Goal: Check status: Check status

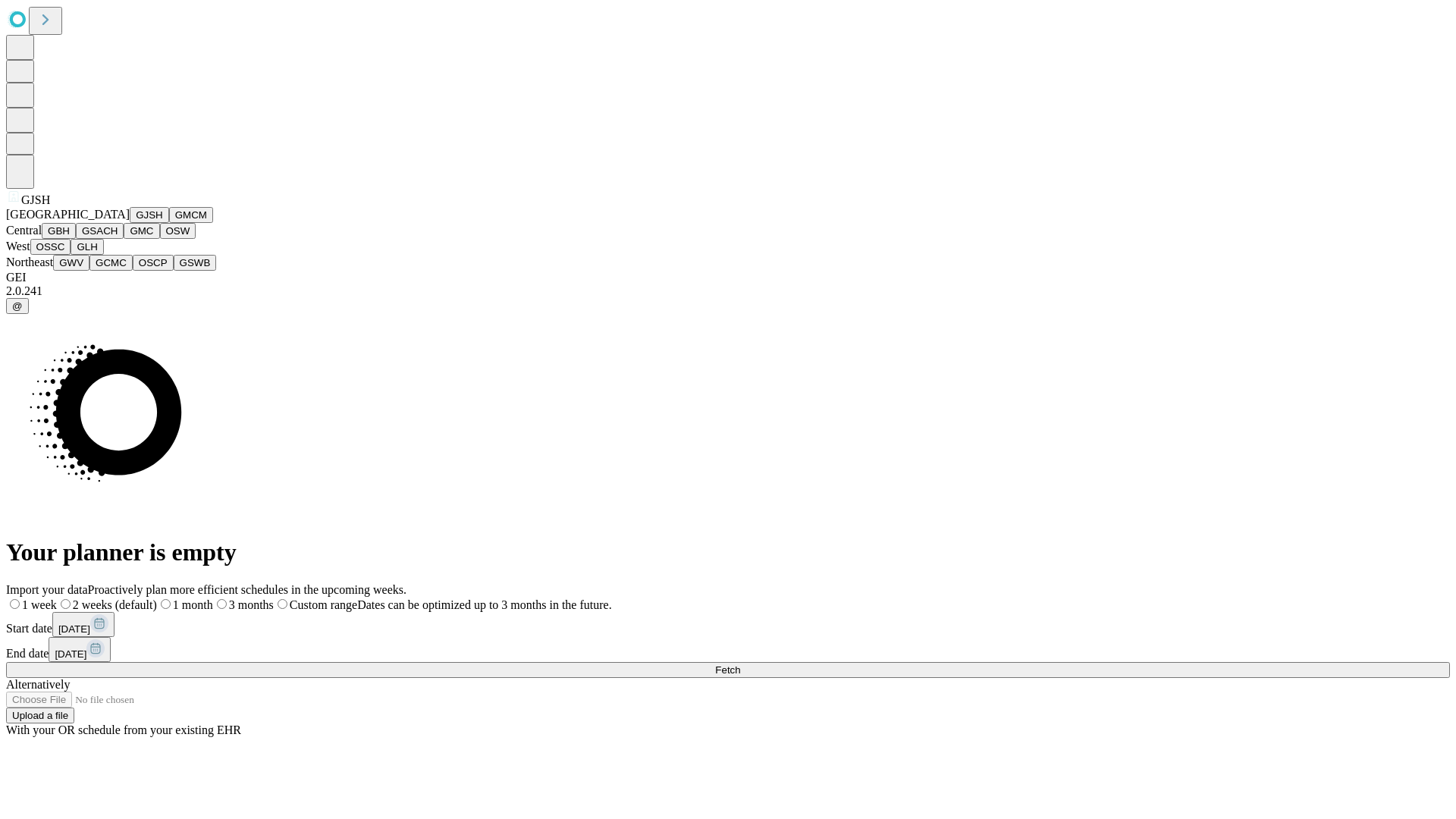
click at [130, 223] on button "GJSH" at bounding box center [149, 215] width 40 height 16
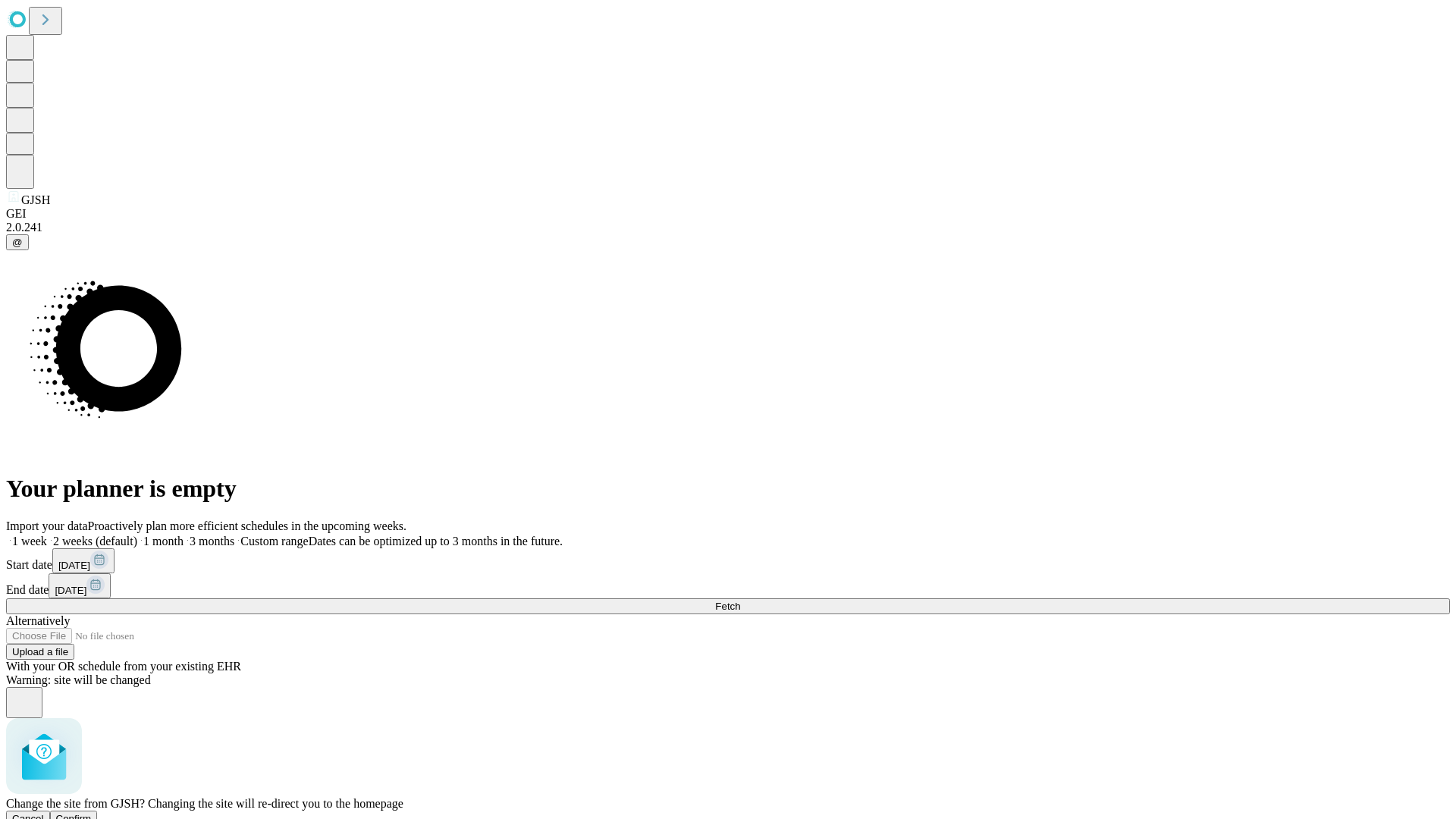
click at [92, 813] on span "Confirm" at bounding box center [74, 818] width 36 height 11
click at [183, 534] on label "1 month" at bounding box center [160, 541] width 46 height 13
click at [740, 601] on span "Fetch" at bounding box center [727, 606] width 25 height 11
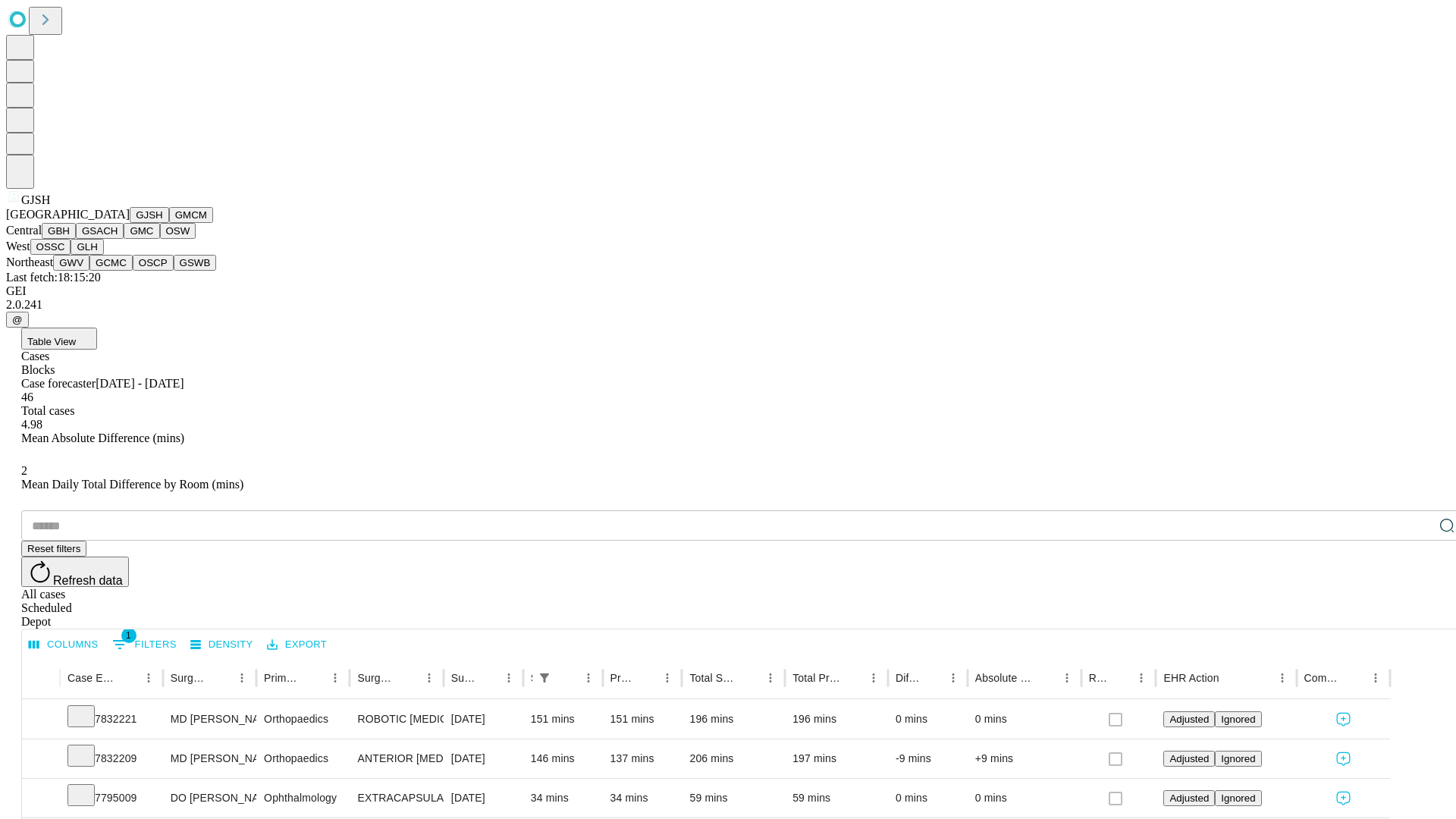
click at [169, 223] on button "GMCM" at bounding box center [191, 215] width 44 height 16
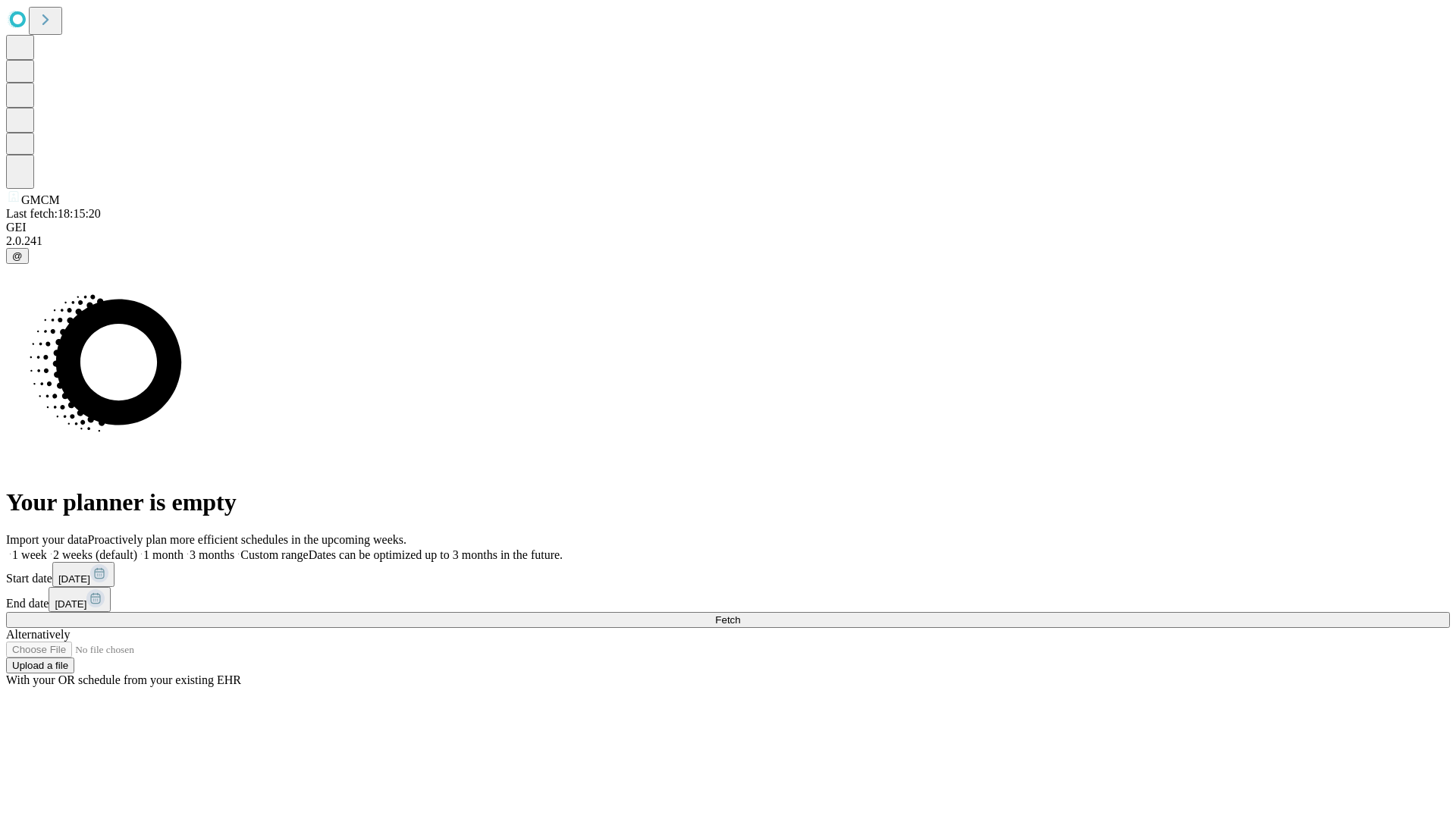
click at [740, 614] on span "Fetch" at bounding box center [727, 619] width 25 height 11
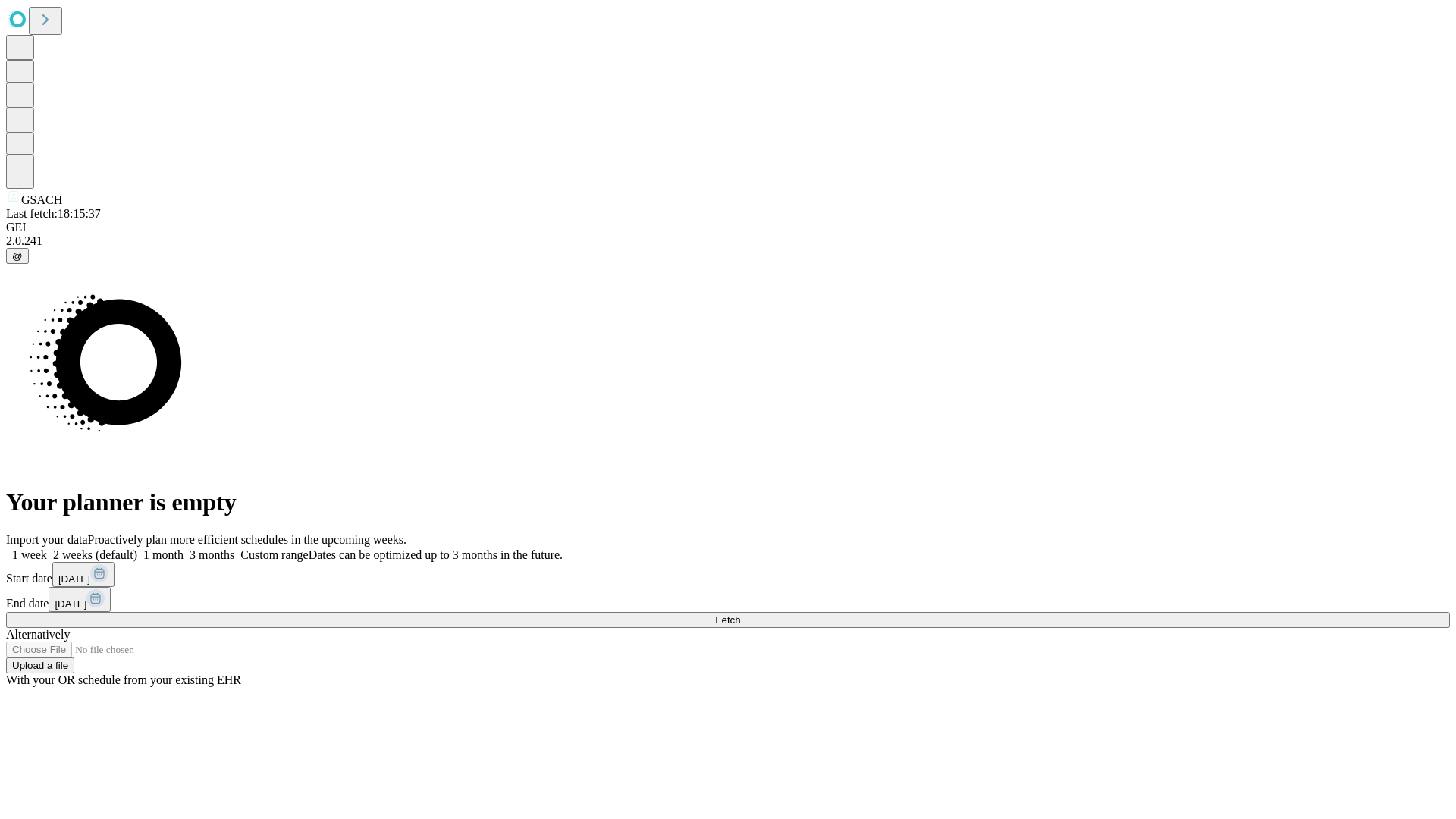
click at [183, 548] on label "1 month" at bounding box center [160, 555] width 46 height 13
click at [740, 614] on span "Fetch" at bounding box center [727, 619] width 25 height 11
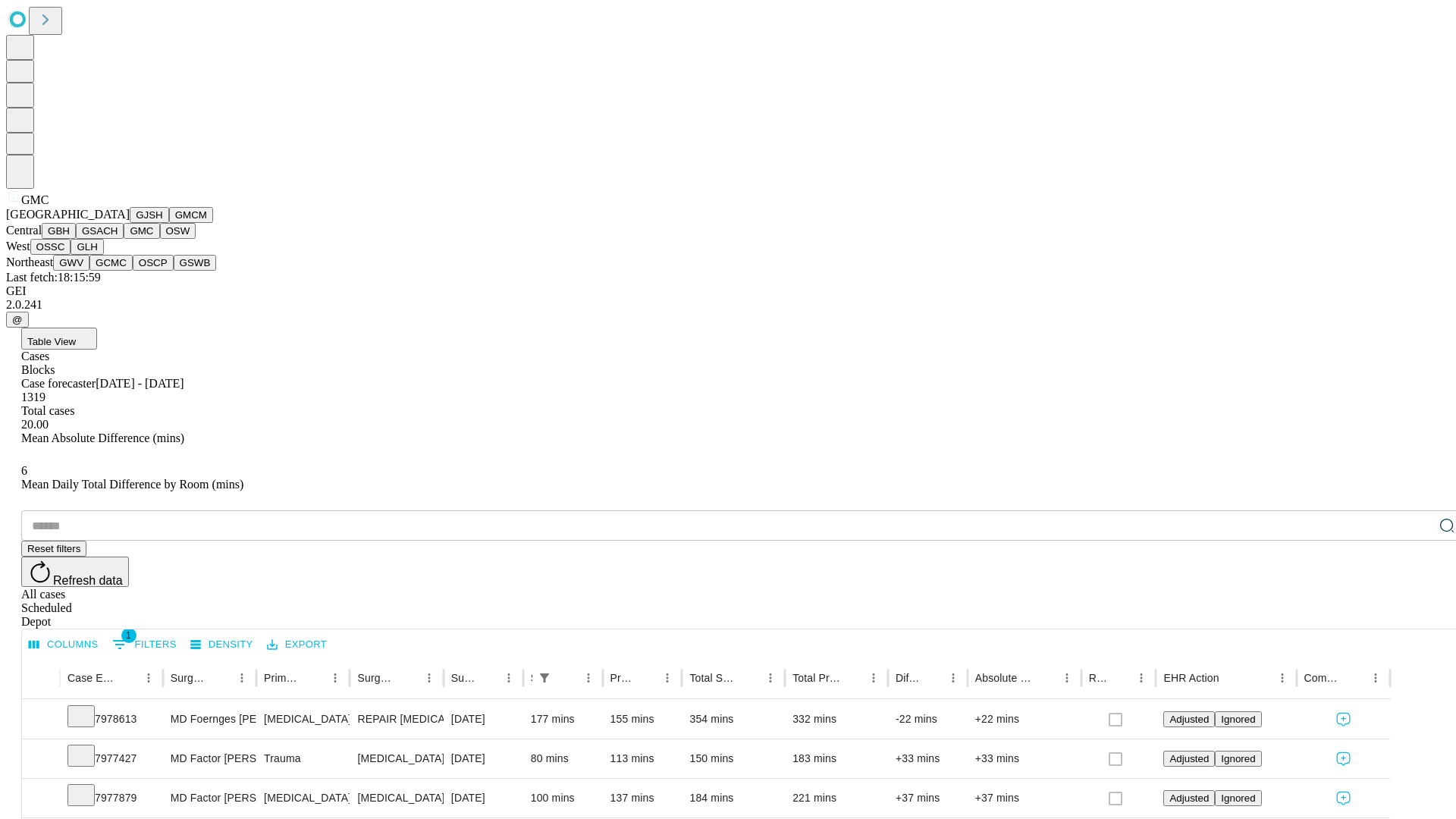
click at [160, 239] on button "OSW" at bounding box center [178, 230] width 36 height 16
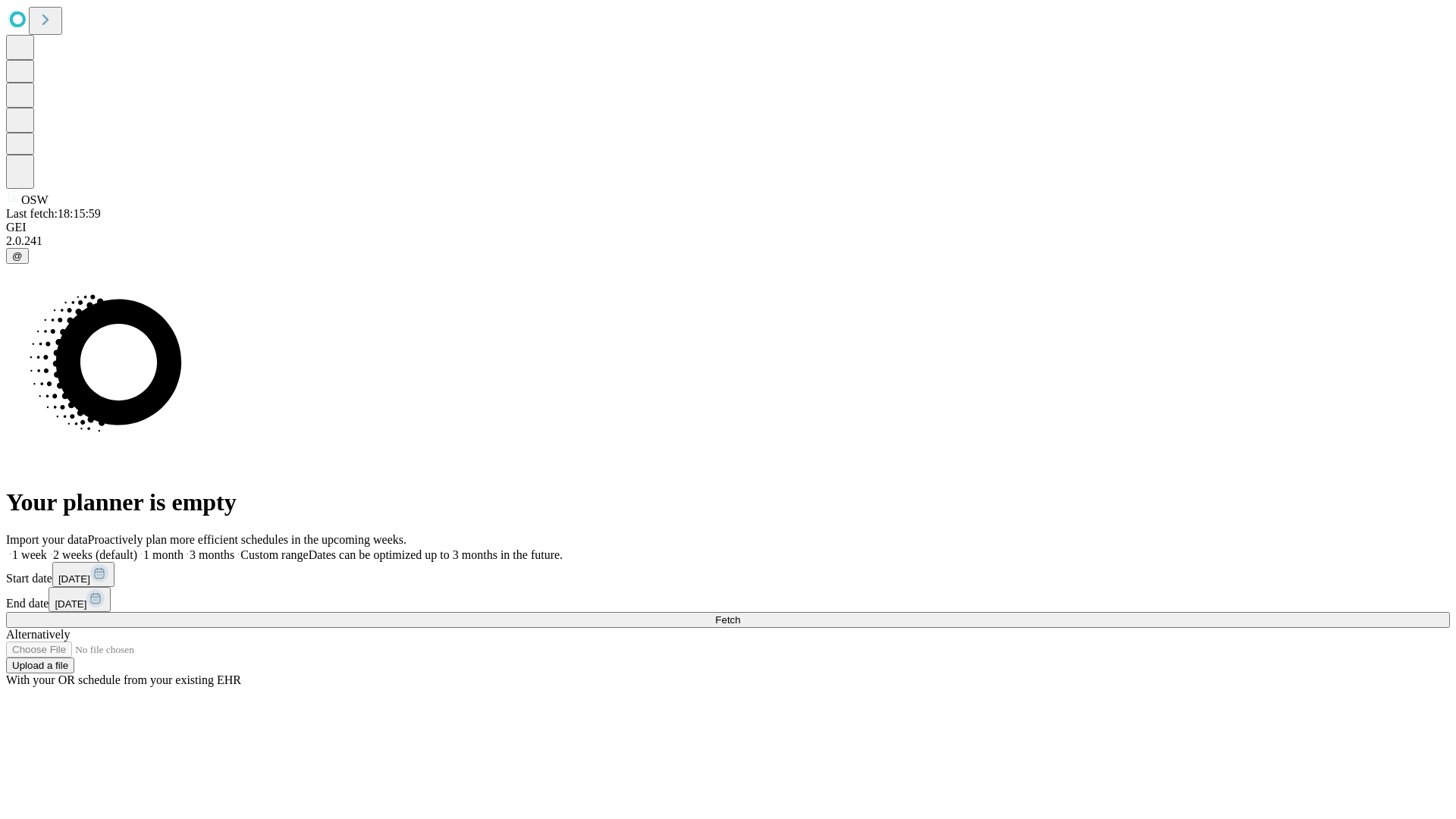
click at [183, 548] on label "1 month" at bounding box center [160, 555] width 46 height 13
click at [740, 614] on span "Fetch" at bounding box center [727, 619] width 25 height 11
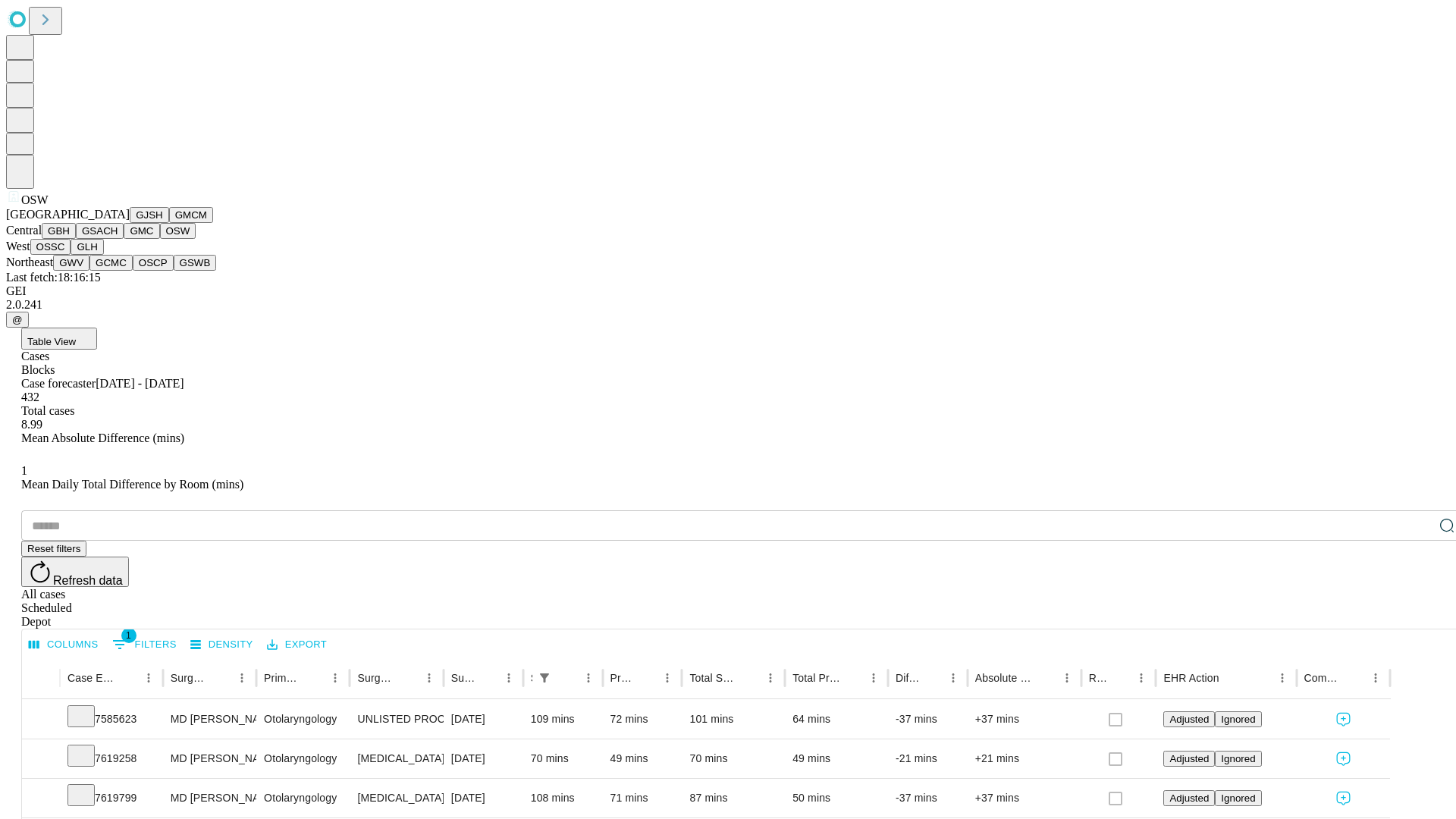
click at [71, 254] on button "OSSC" at bounding box center [51, 246] width 41 height 16
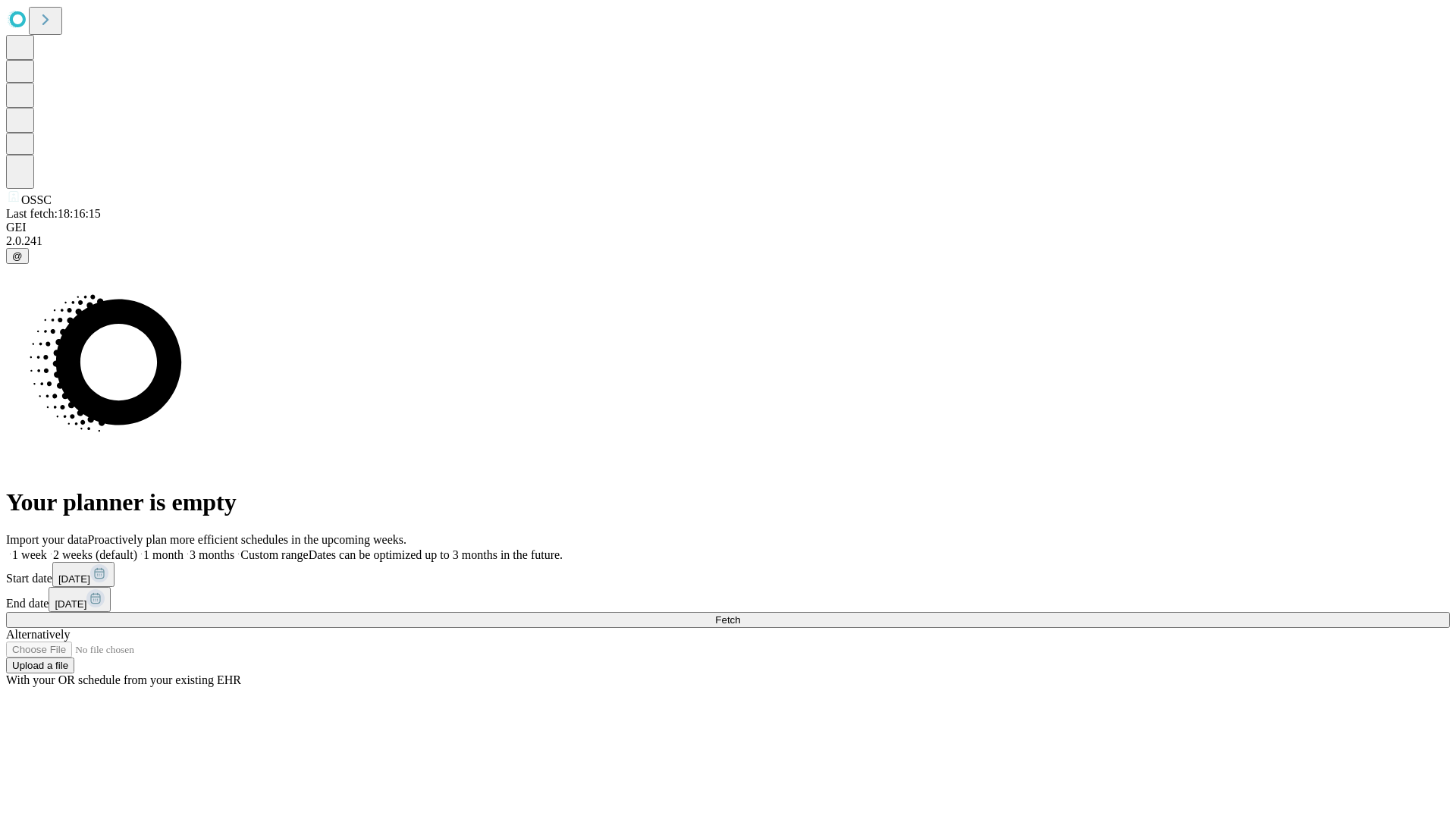
click at [183, 548] on label "1 month" at bounding box center [160, 555] width 46 height 13
click at [740, 614] on span "Fetch" at bounding box center [727, 619] width 25 height 11
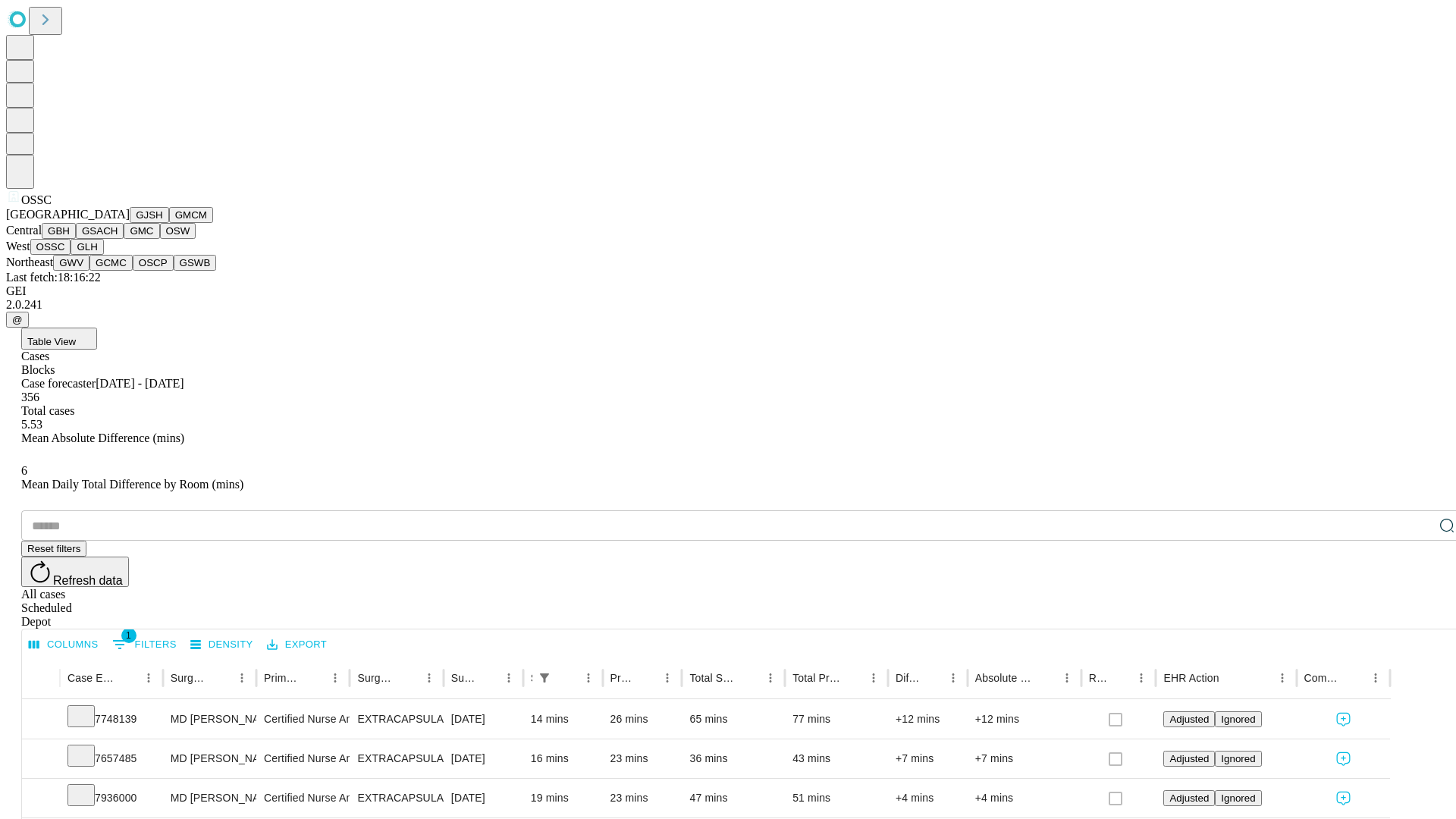
click at [103, 254] on button "GLH" at bounding box center [87, 246] width 32 height 16
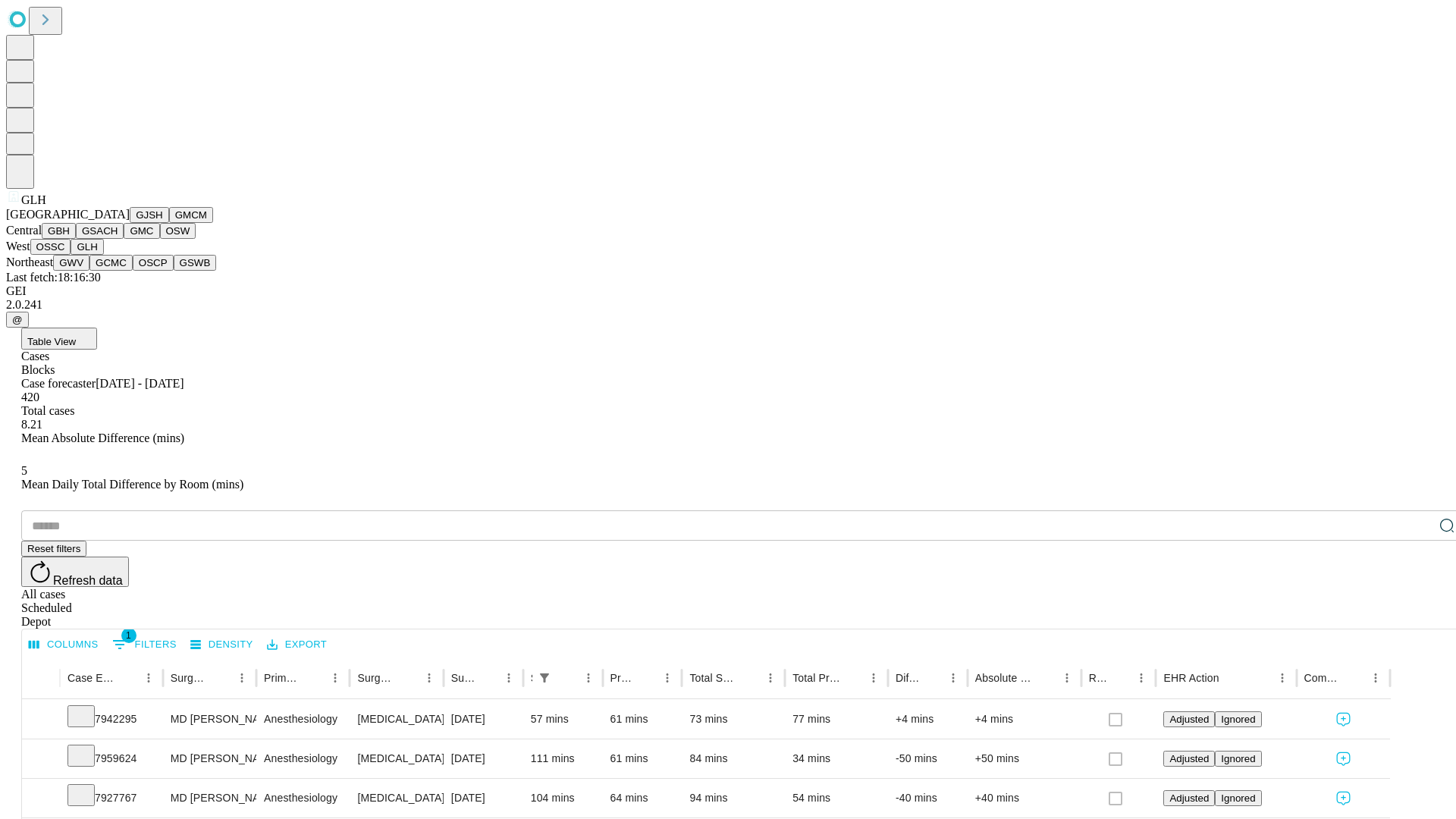
click at [89, 271] on button "GWV" at bounding box center [71, 262] width 36 height 16
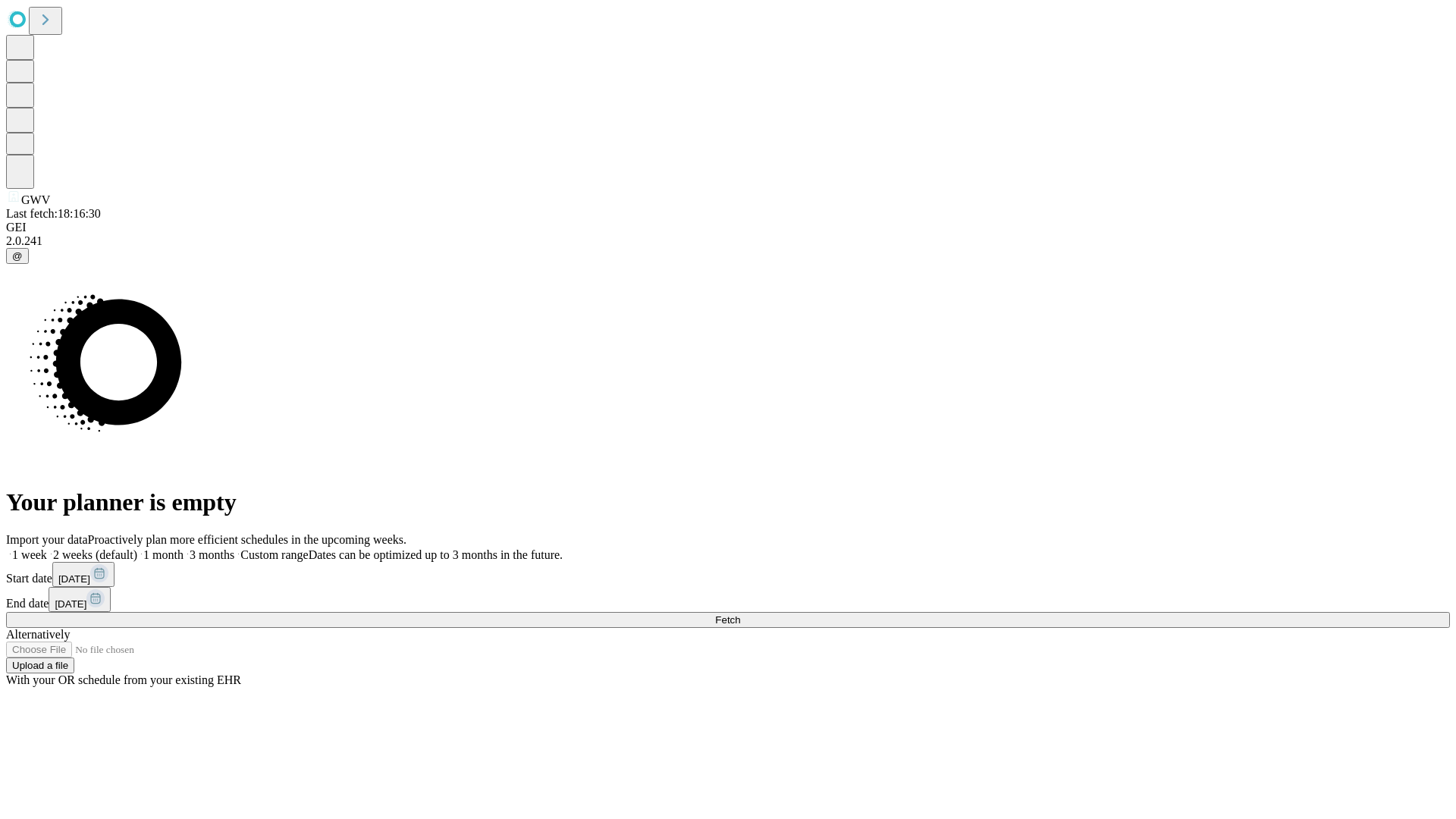
click at [183, 548] on label "1 month" at bounding box center [160, 555] width 46 height 13
click at [740, 614] on span "Fetch" at bounding box center [727, 619] width 25 height 11
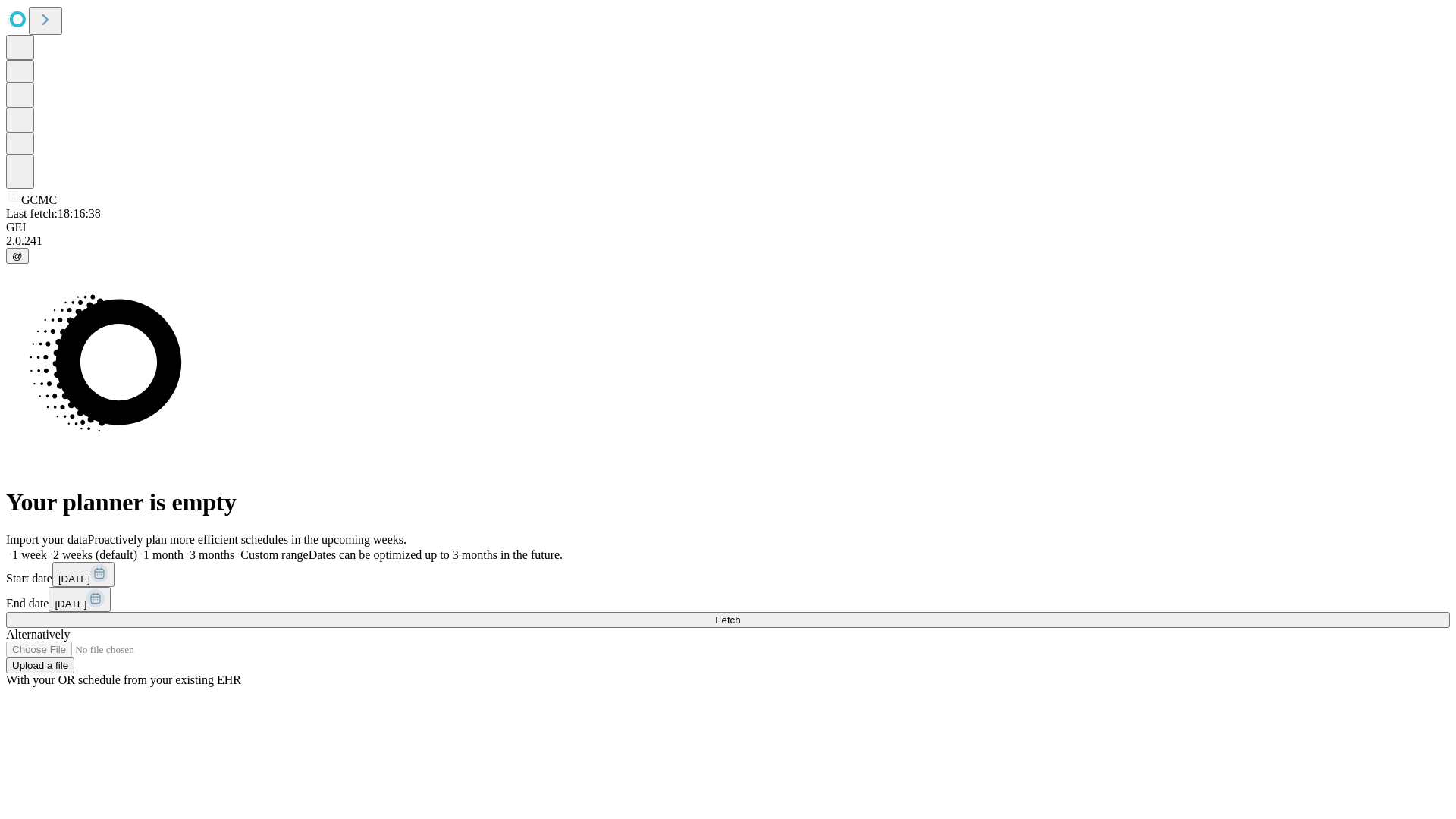
click at [183, 548] on label "1 month" at bounding box center [160, 555] width 46 height 13
click at [740, 614] on span "Fetch" at bounding box center [727, 619] width 25 height 11
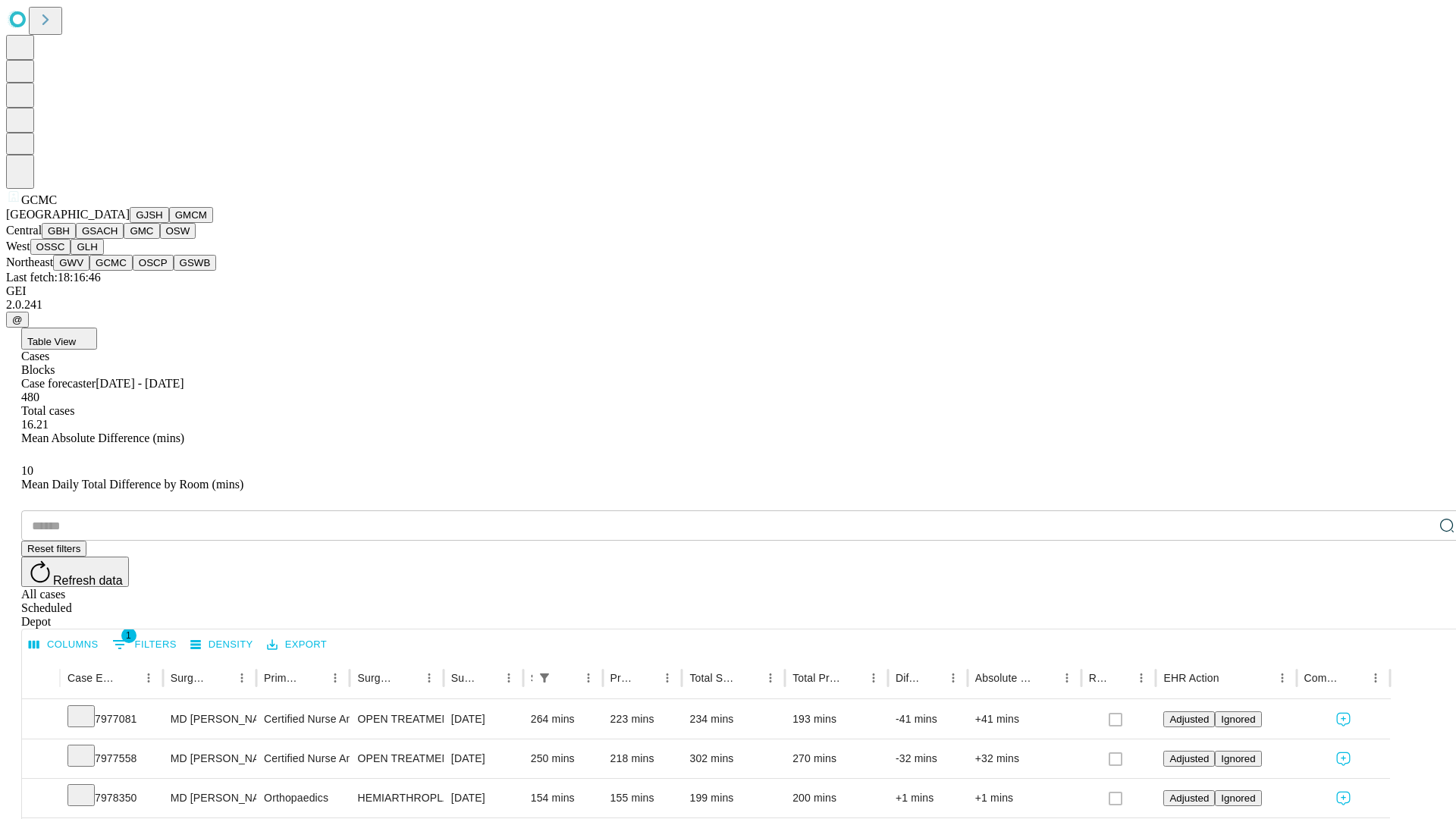
click at [133, 271] on button "OSCP" at bounding box center [153, 262] width 41 height 16
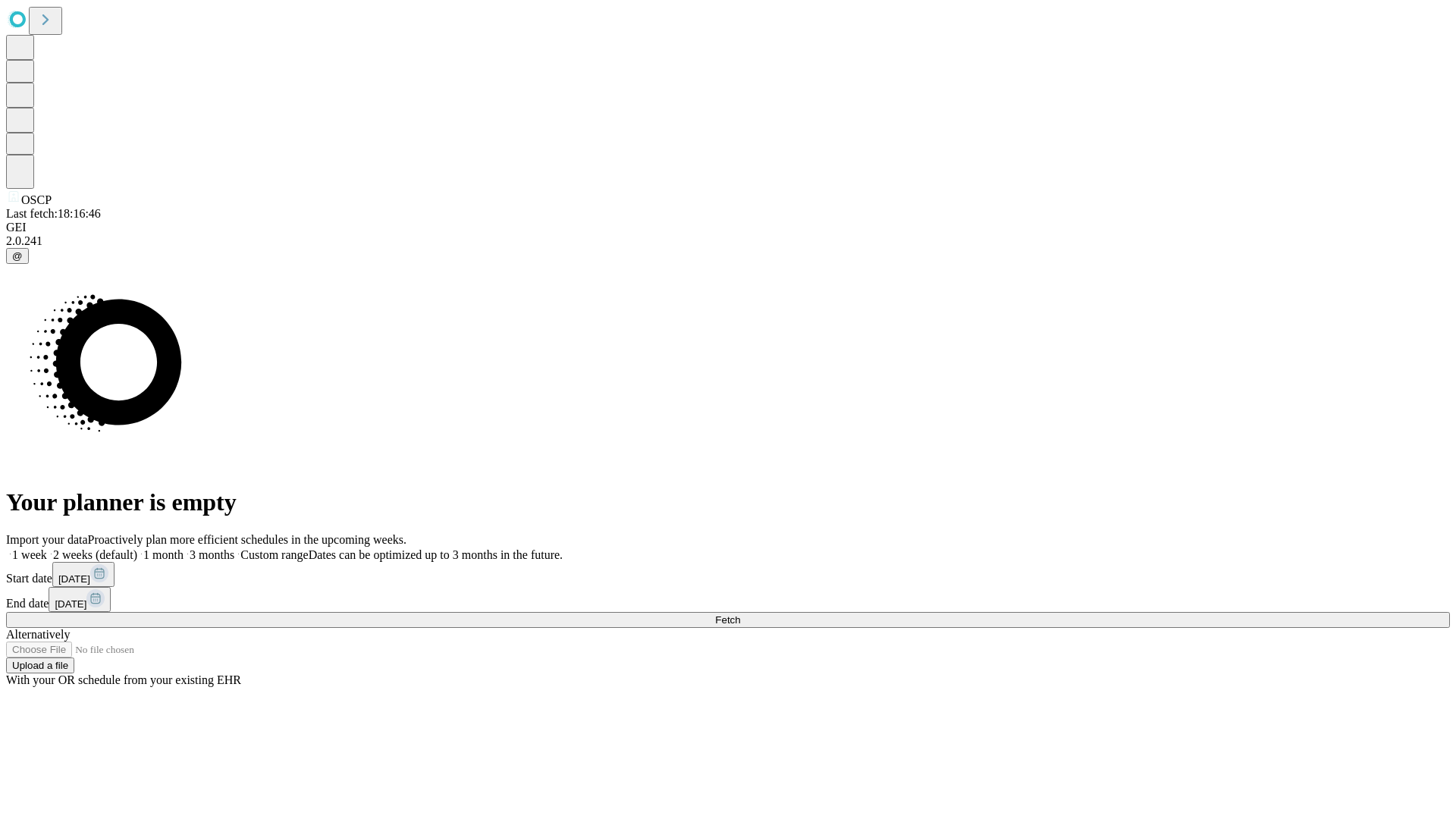
click at [183, 548] on label "1 month" at bounding box center [160, 555] width 46 height 13
click at [740, 614] on span "Fetch" at bounding box center [727, 619] width 25 height 11
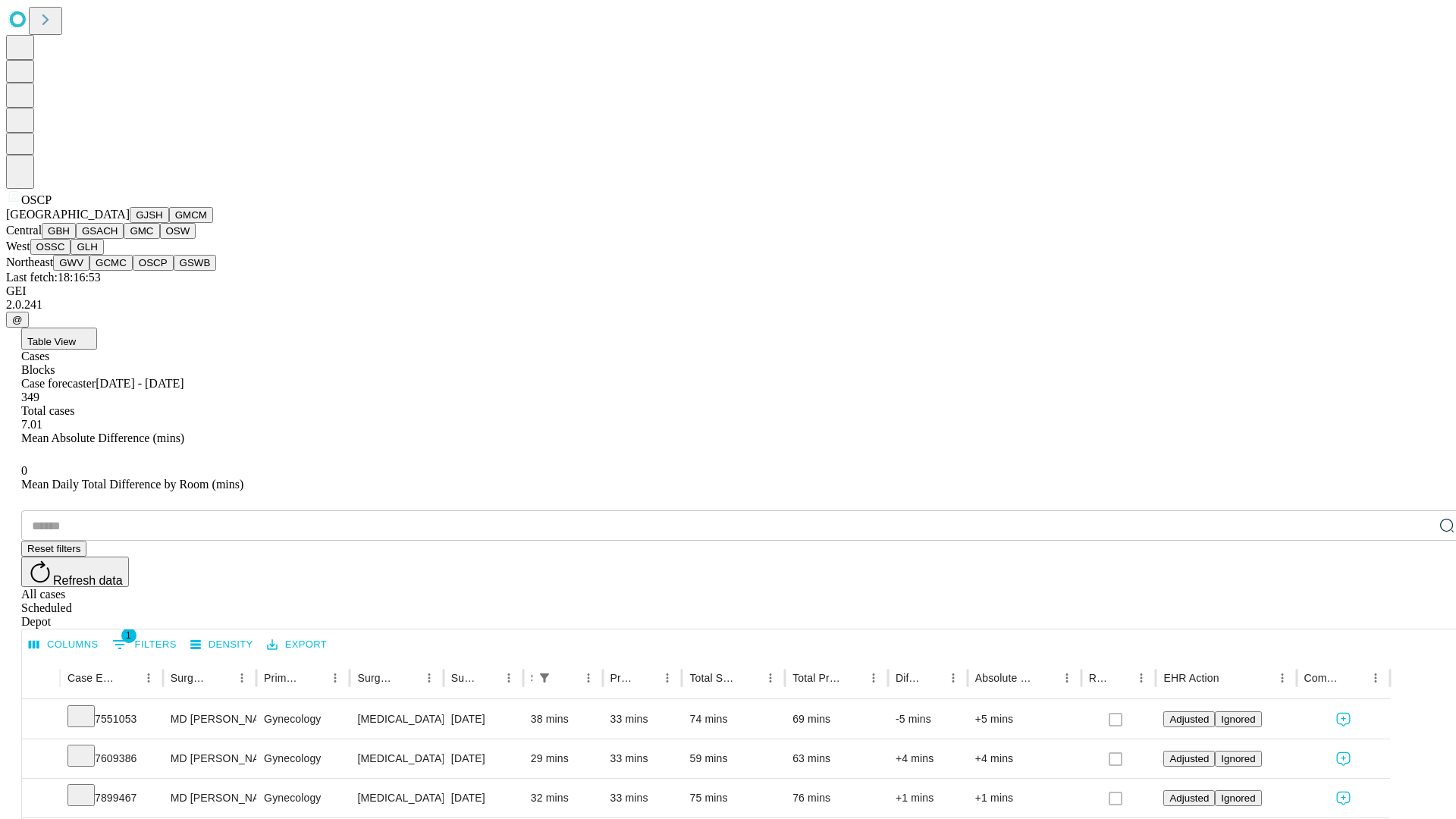
click at [173, 271] on button "GSWB" at bounding box center [194, 262] width 43 height 16
